Goal: Entertainment & Leisure: Consume media (video, audio)

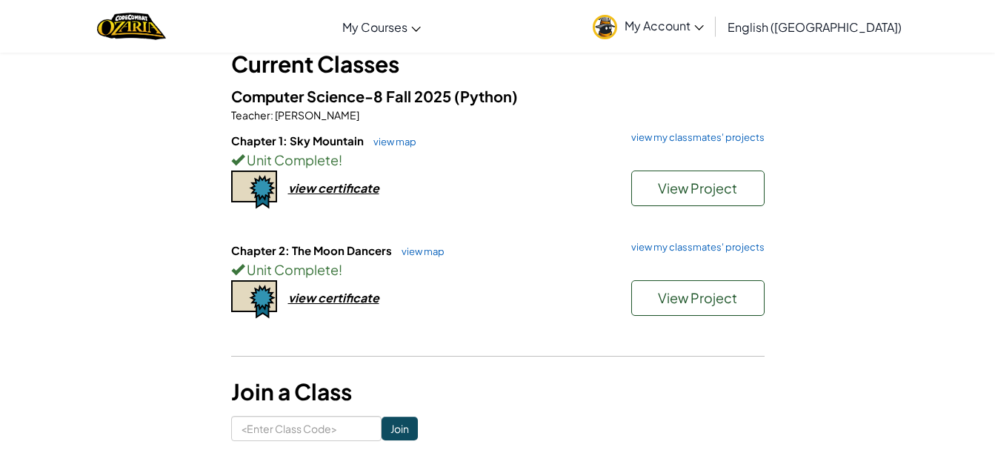
scroll to position [101, 0]
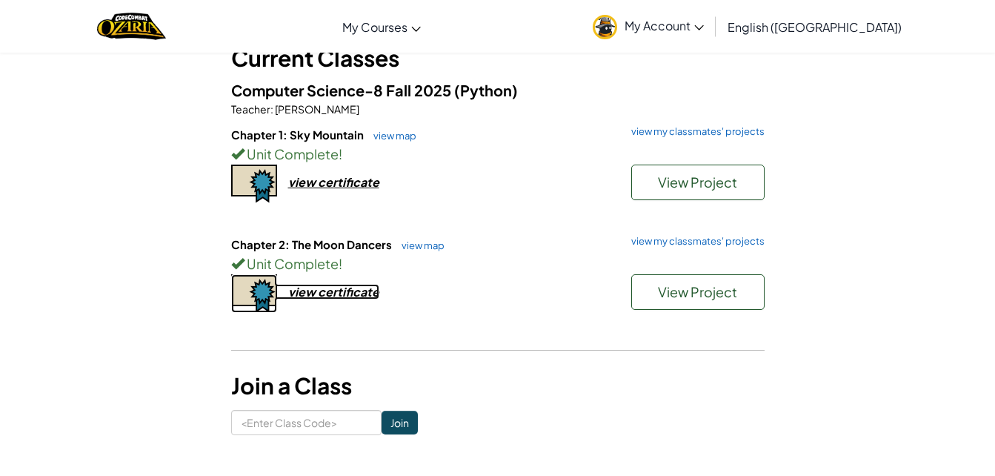
click at [319, 285] on div "view certificate" at bounding box center [333, 292] width 91 height 16
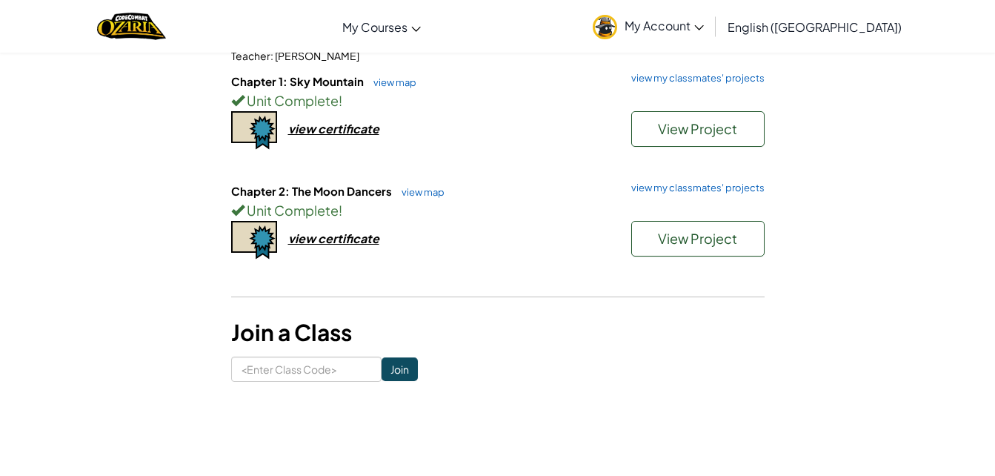
scroll to position [167, 0]
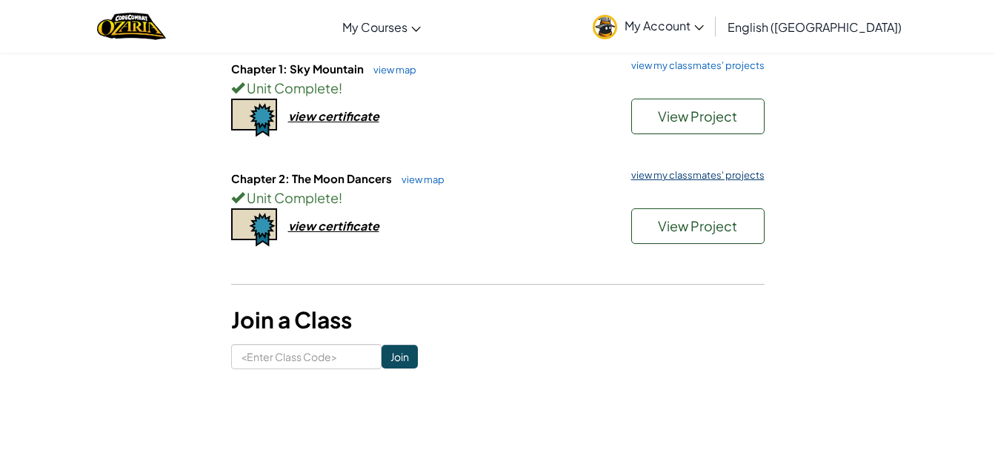
click at [694, 176] on link "view my classmates' projects" at bounding box center [694, 175] width 141 height 10
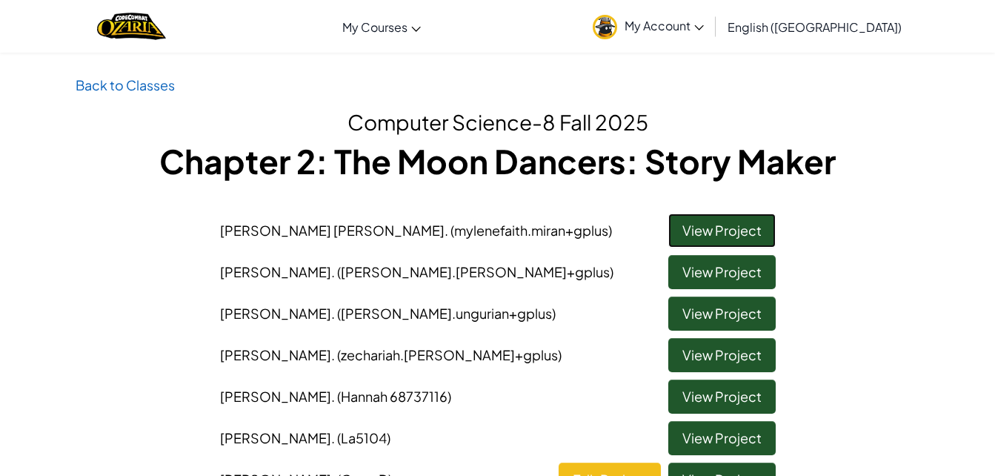
click at [694, 234] on link "View Project" at bounding box center [722, 230] width 107 height 34
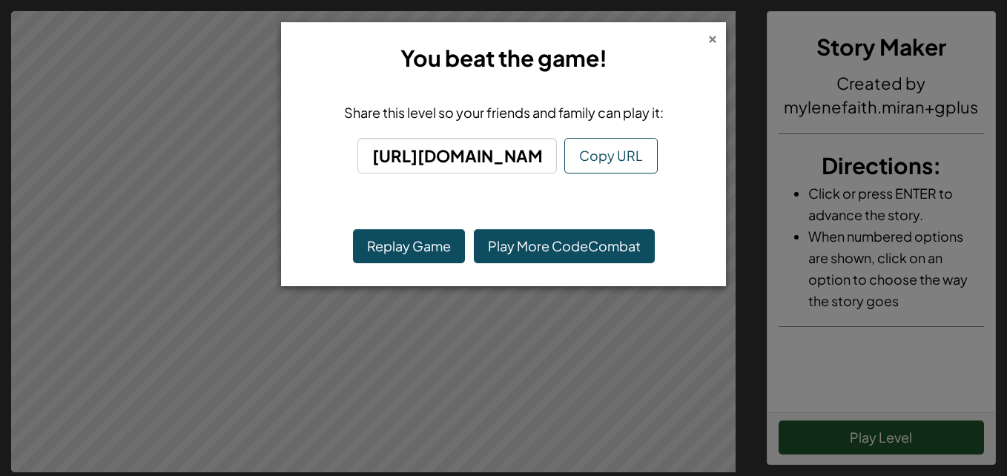
click at [716, 36] on div "×" at bounding box center [712, 37] width 10 height 16
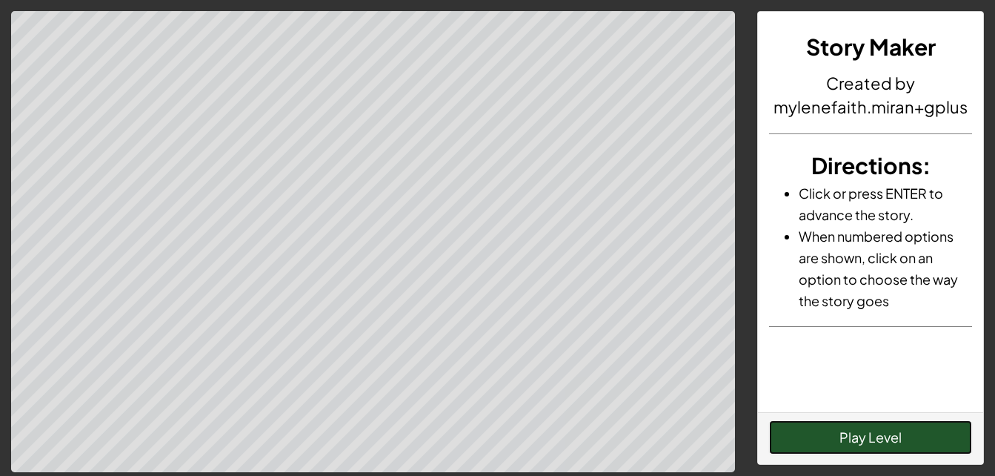
click at [861, 452] on button "Play Level" at bounding box center [870, 437] width 203 height 34
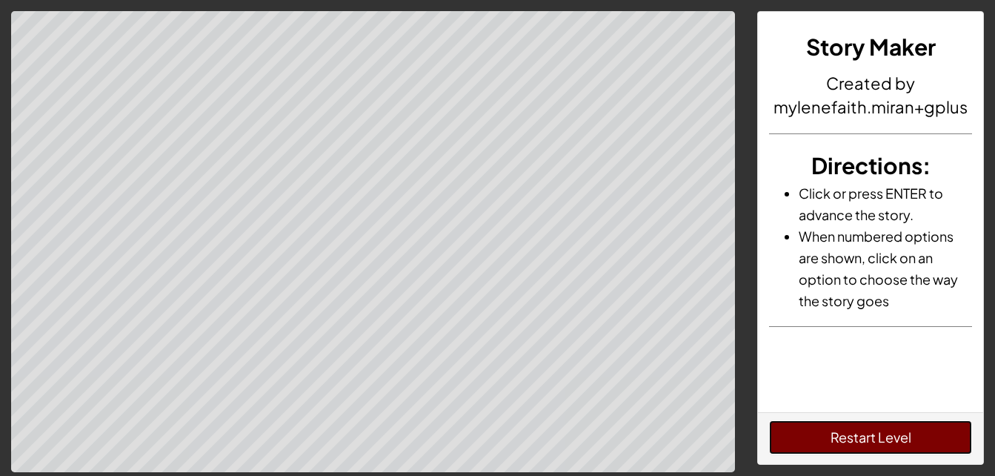
click at [815, 438] on button "Restart Level" at bounding box center [870, 437] width 203 height 34
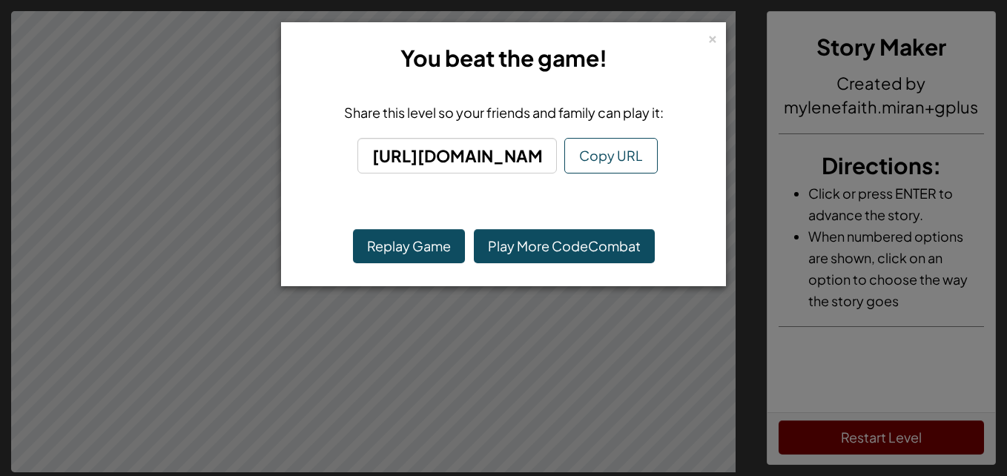
drag, startPoint x: 709, startPoint y: 40, endPoint x: 669, endPoint y: 59, distance: 44.4
click at [669, 59] on h3 "You beat the game!" at bounding box center [503, 58] width 406 height 33
click at [716, 42] on div "×" at bounding box center [712, 37] width 10 height 16
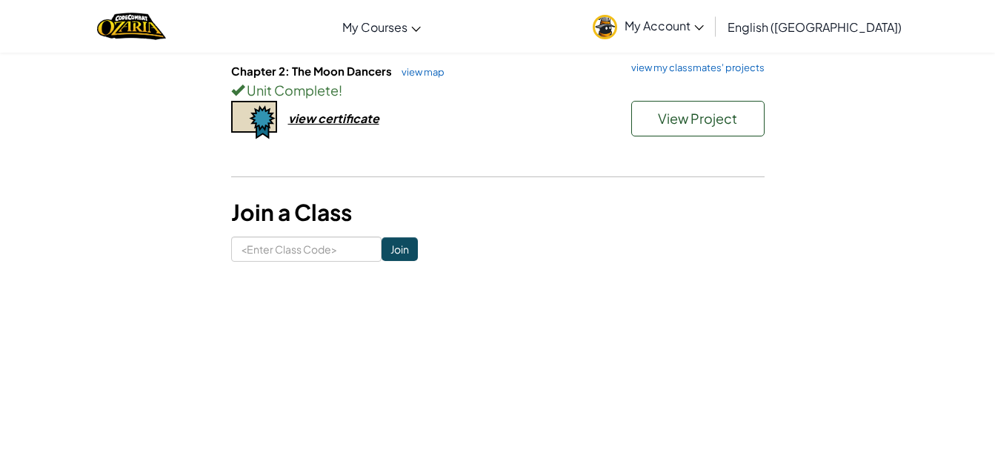
scroll to position [277, 0]
